Goal: Navigation & Orientation: Find specific page/section

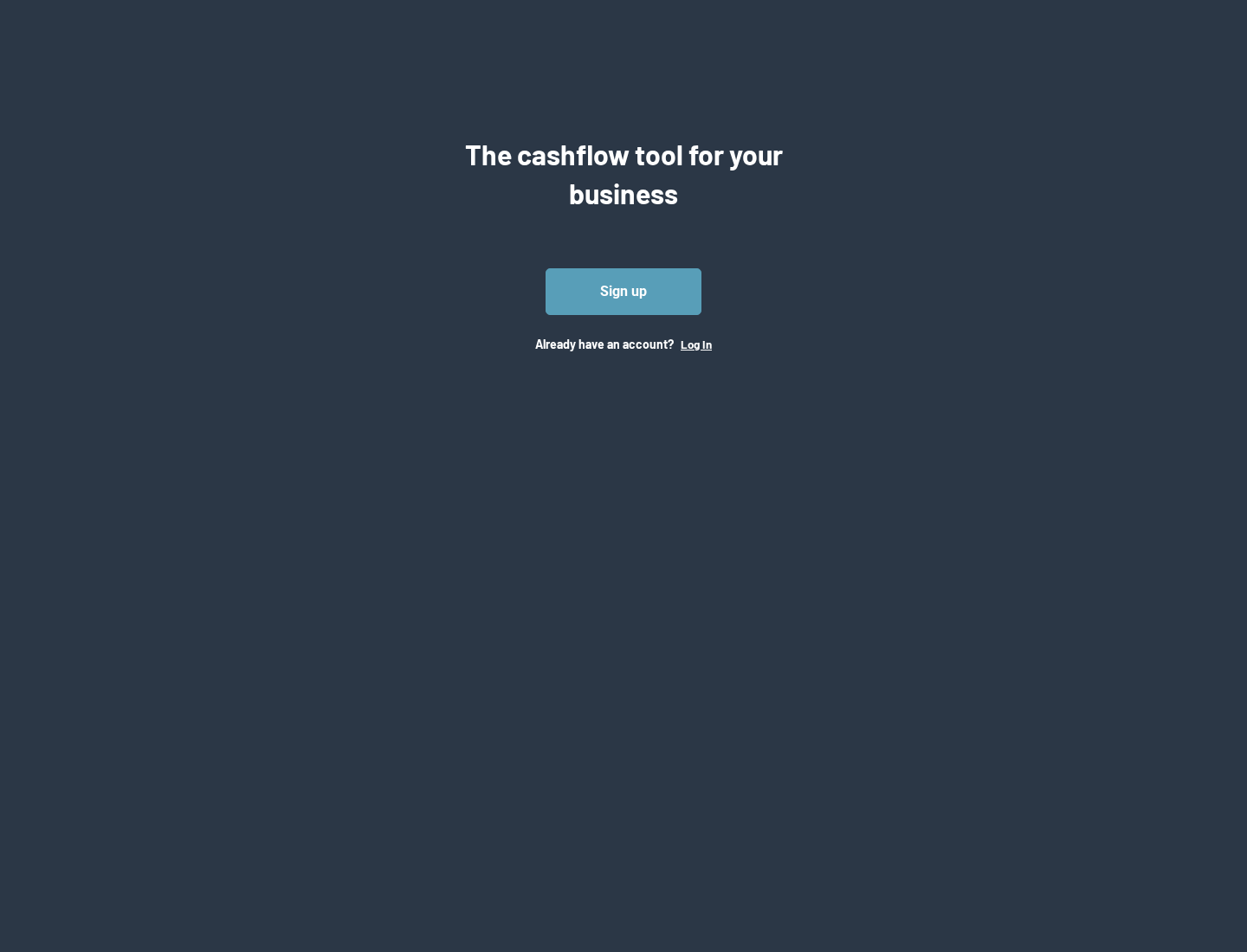
click at [696, 343] on button "Log In" at bounding box center [696, 344] width 31 height 13
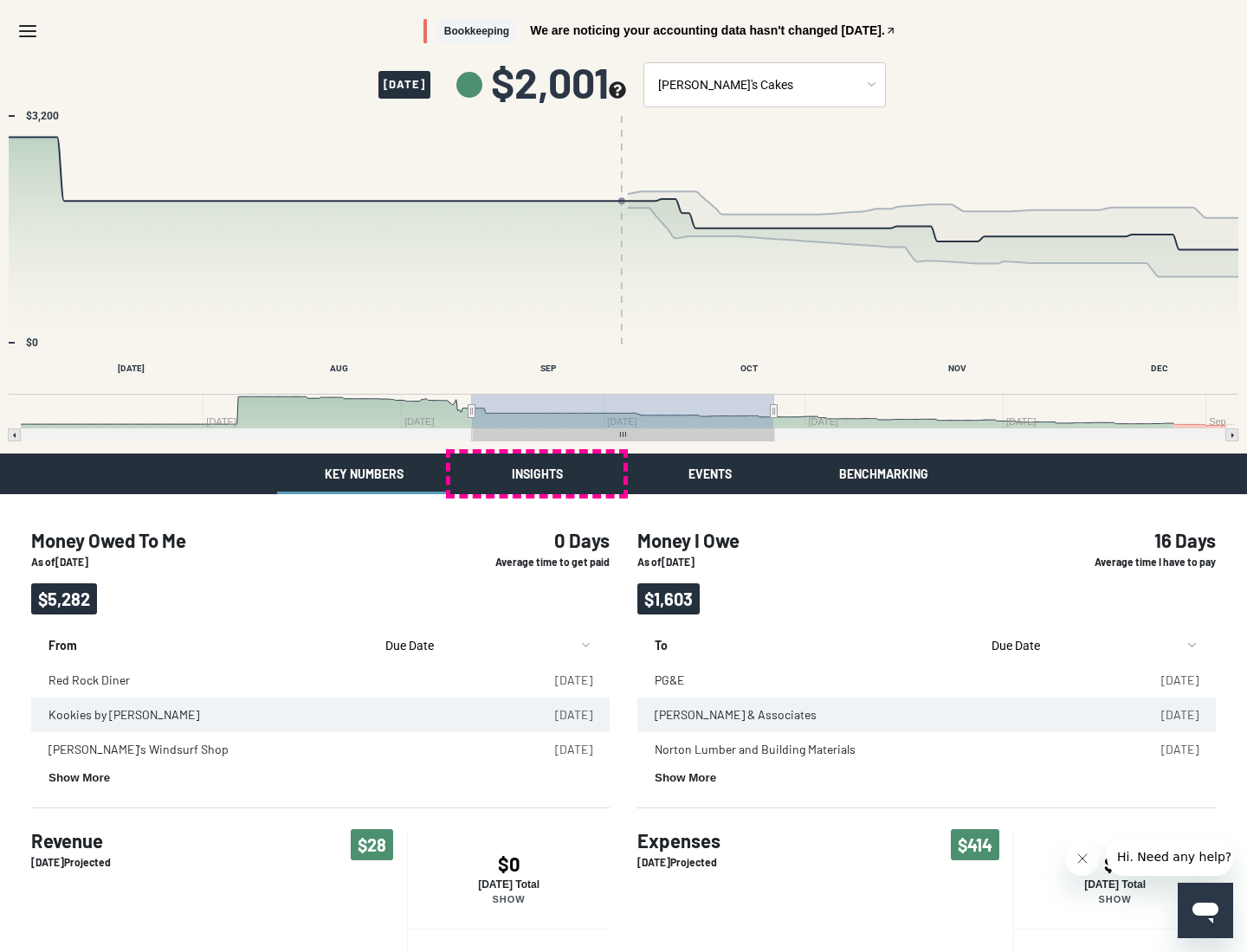
click at [537, 473] on button "Insights" at bounding box center [536, 473] width 173 height 40
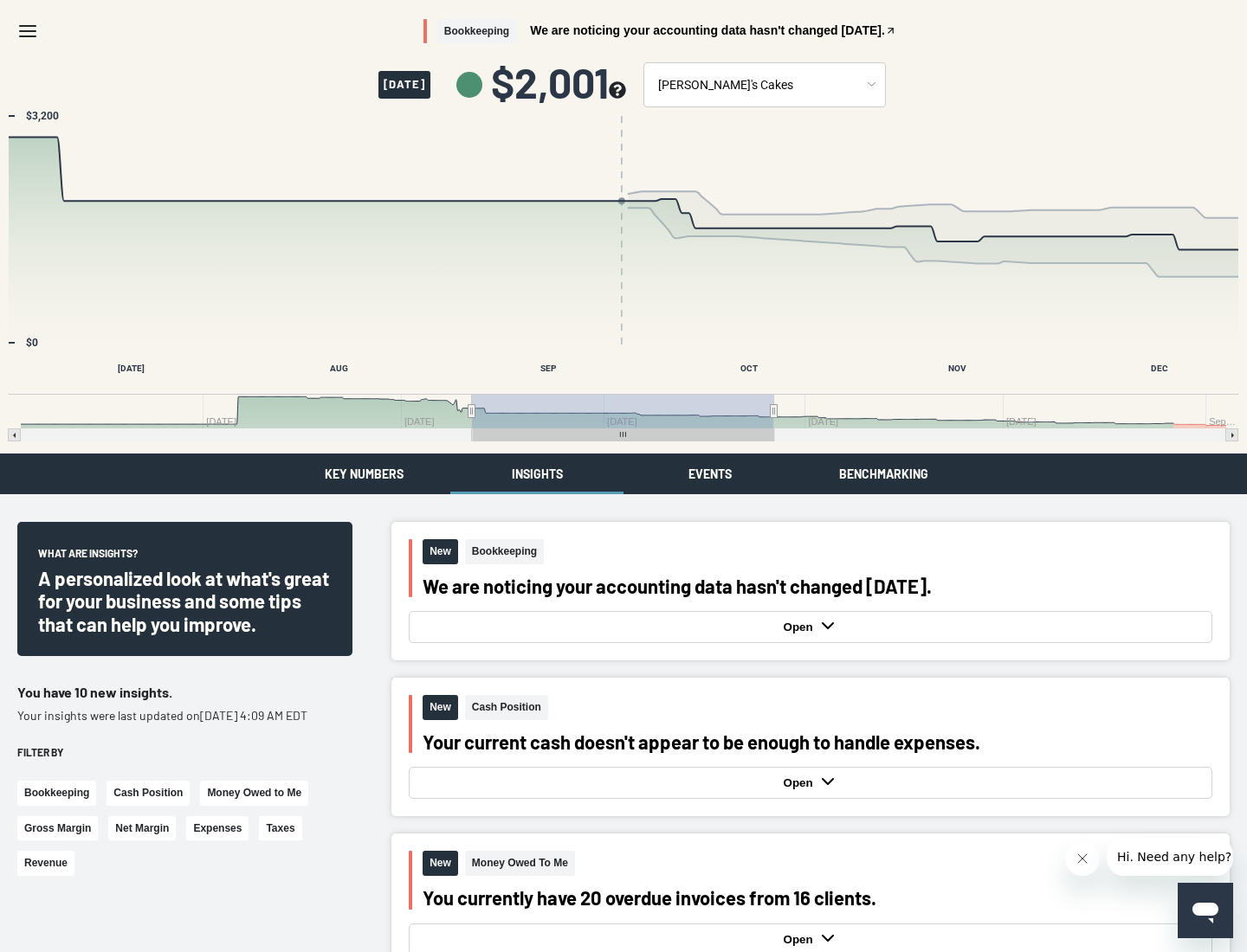
click at [710, 473] on button "Events" at bounding box center [709, 473] width 173 height 40
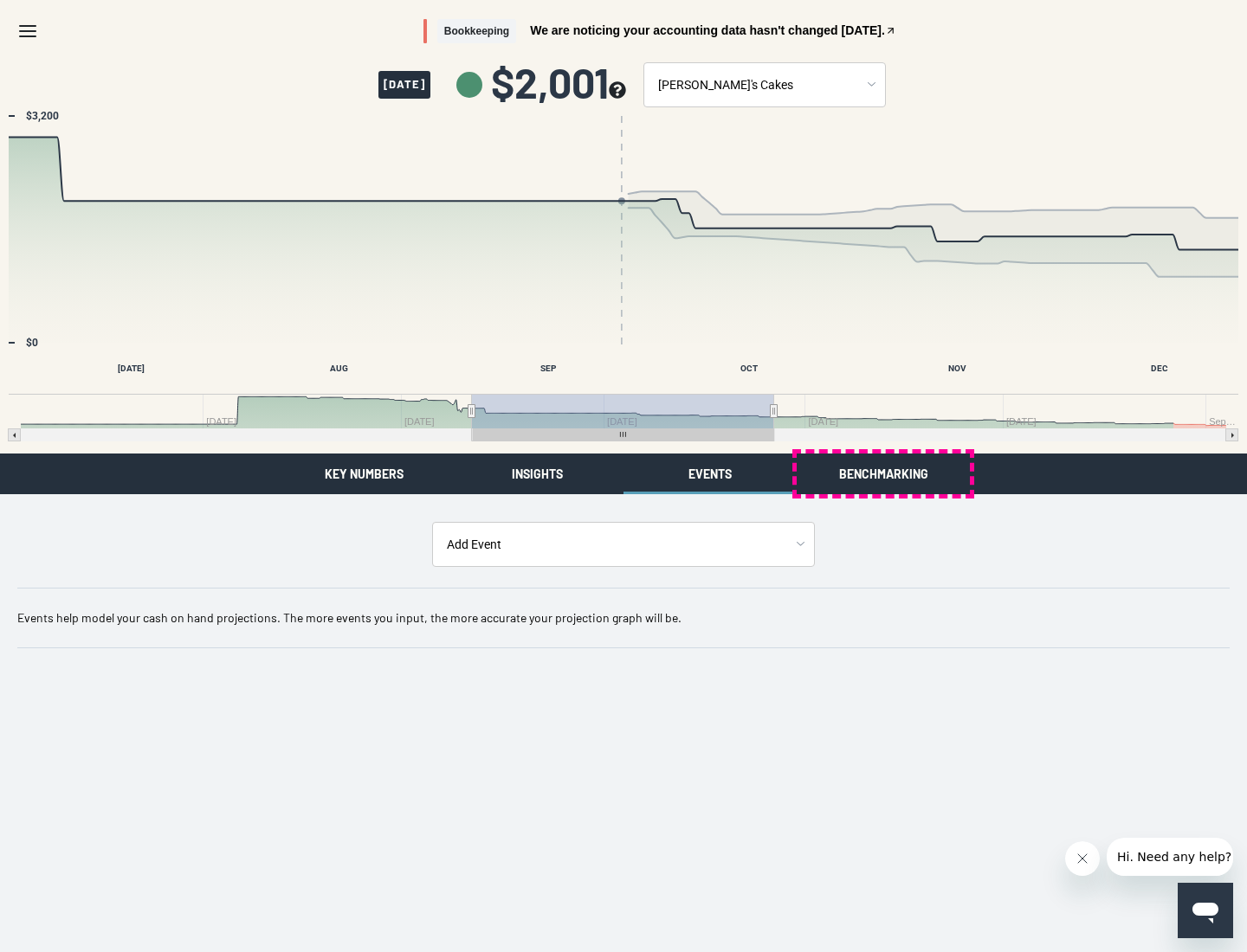
click at [883, 473] on button "Benchmarking" at bounding box center [883, 473] width 173 height 40
